Goal: Register for event/course

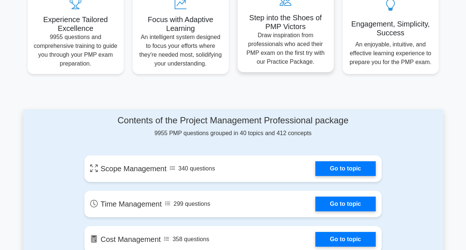
scroll to position [331, 0]
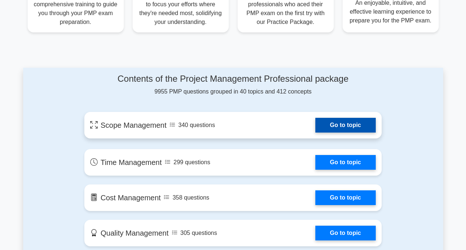
click at [339, 125] on link "Go to topic" at bounding box center [345, 125] width 60 height 15
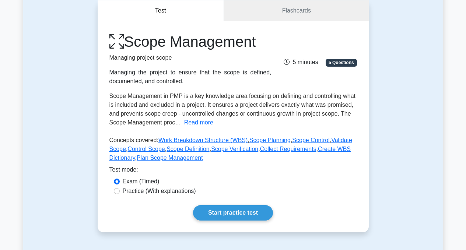
scroll to position [147, 0]
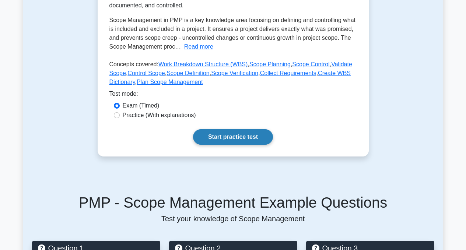
click at [238, 138] on link "Start practice test" at bounding box center [233, 136] width 80 height 15
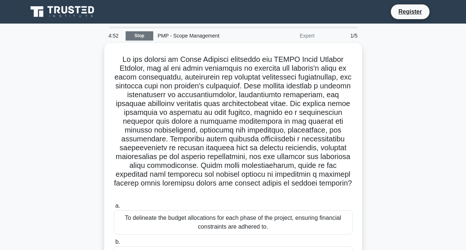
click at [145, 33] on link "Stop" at bounding box center [139, 35] width 28 height 9
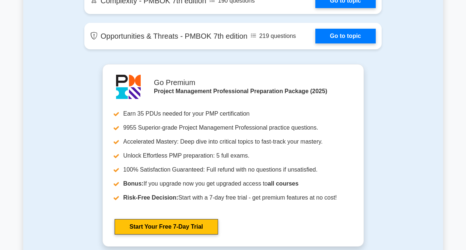
scroll to position [1987, 0]
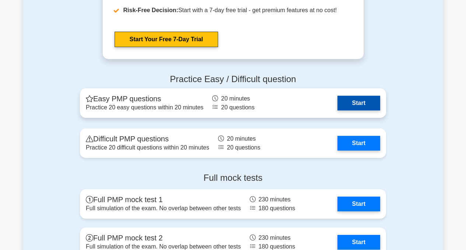
click at [349, 104] on link "Start" at bounding box center [358, 103] width 43 height 15
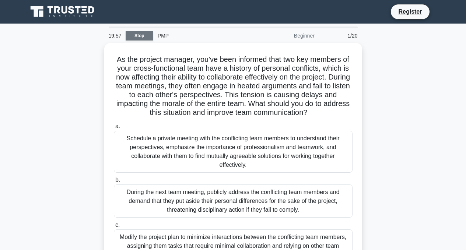
click at [142, 34] on link "Stop" at bounding box center [139, 35] width 28 height 9
